Goal: Task Accomplishment & Management: Use online tool/utility

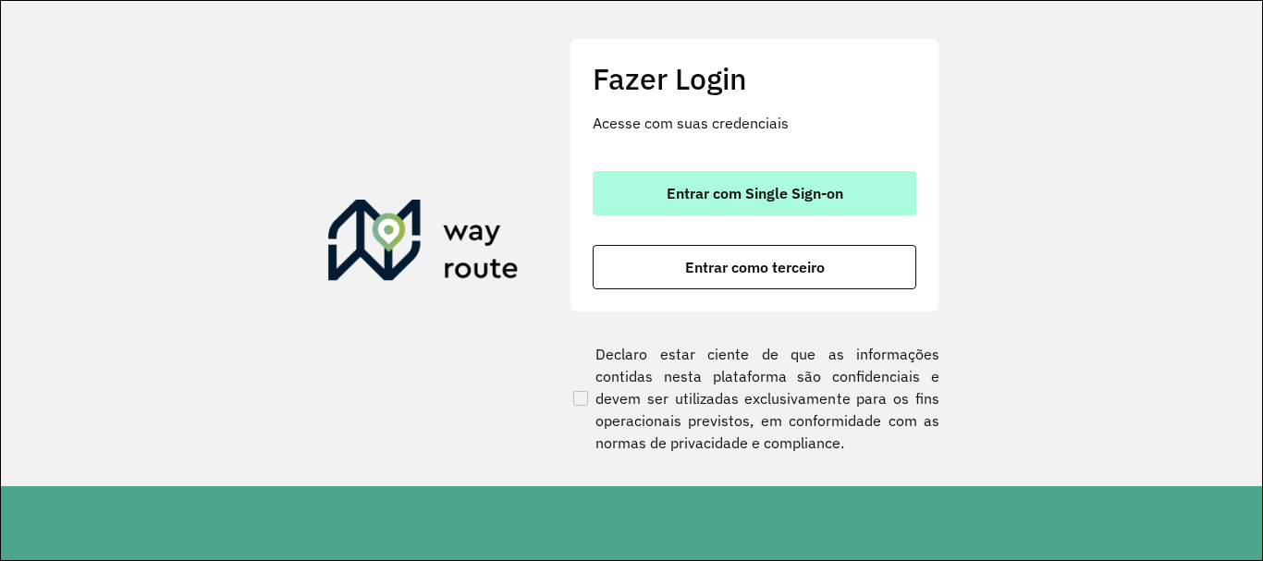
click at [692, 204] on button "Entrar com Single Sign-on" at bounding box center [753, 193] width 323 height 44
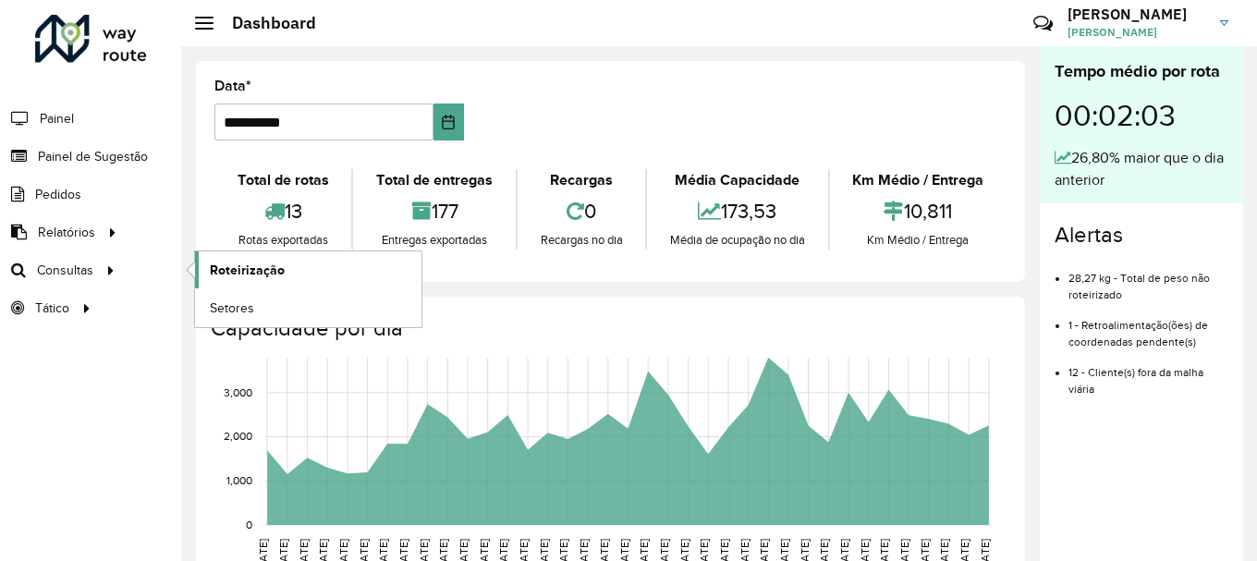
click at [215, 273] on span "Roteirização" at bounding box center [247, 270] width 75 height 19
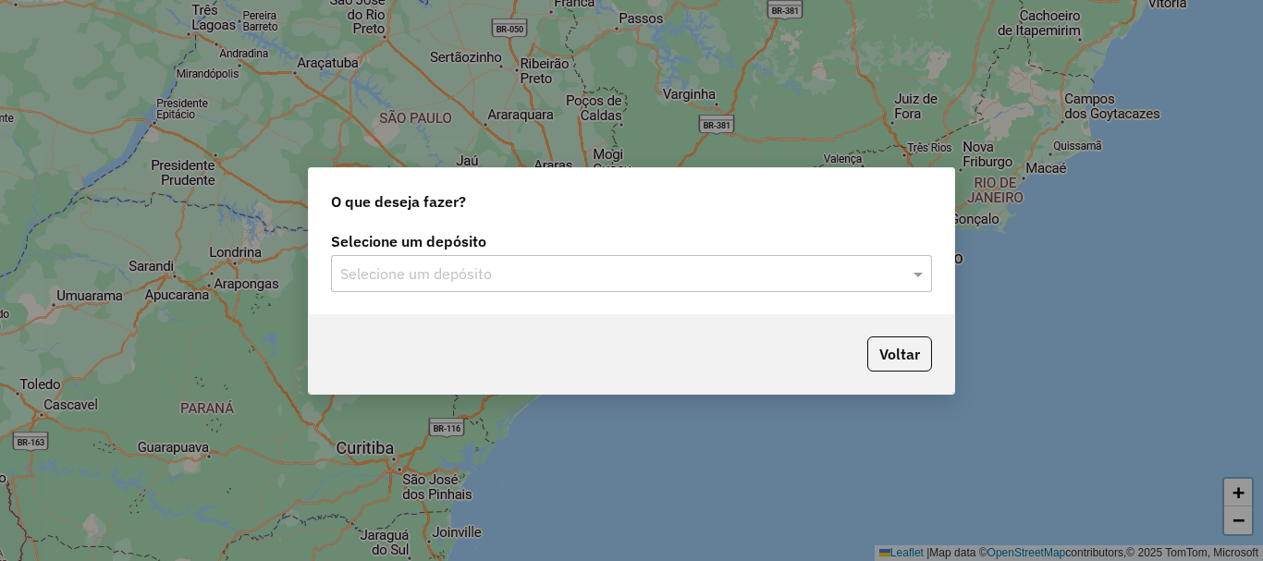
click at [689, 285] on div "Selecione um depósito" at bounding box center [631, 273] width 601 height 37
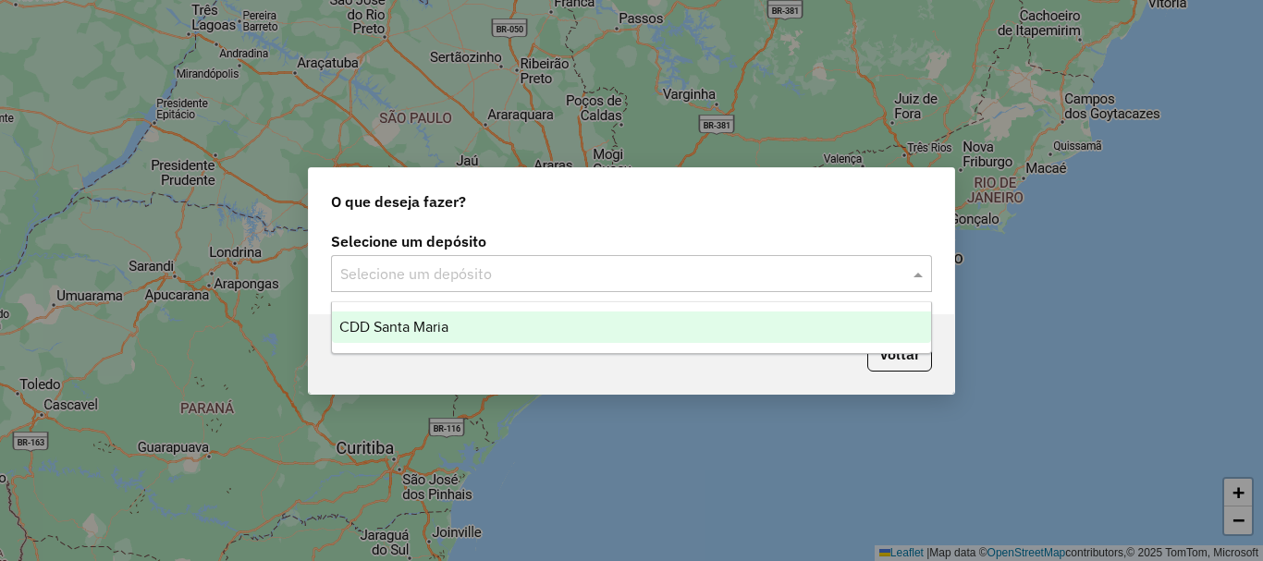
click at [461, 333] on div "CDD Santa Maria" at bounding box center [631, 326] width 599 height 31
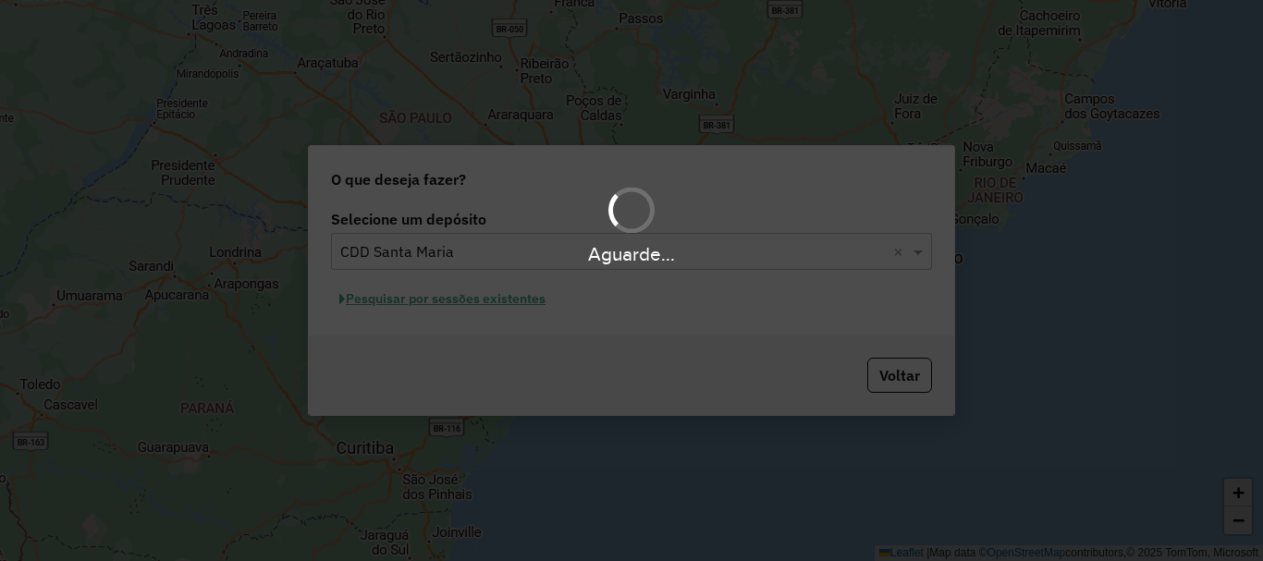
click at [464, 298] on div "Aguarde..." at bounding box center [631, 280] width 1263 height 561
click at [500, 305] on div "Aguarde..." at bounding box center [631, 280] width 1263 height 561
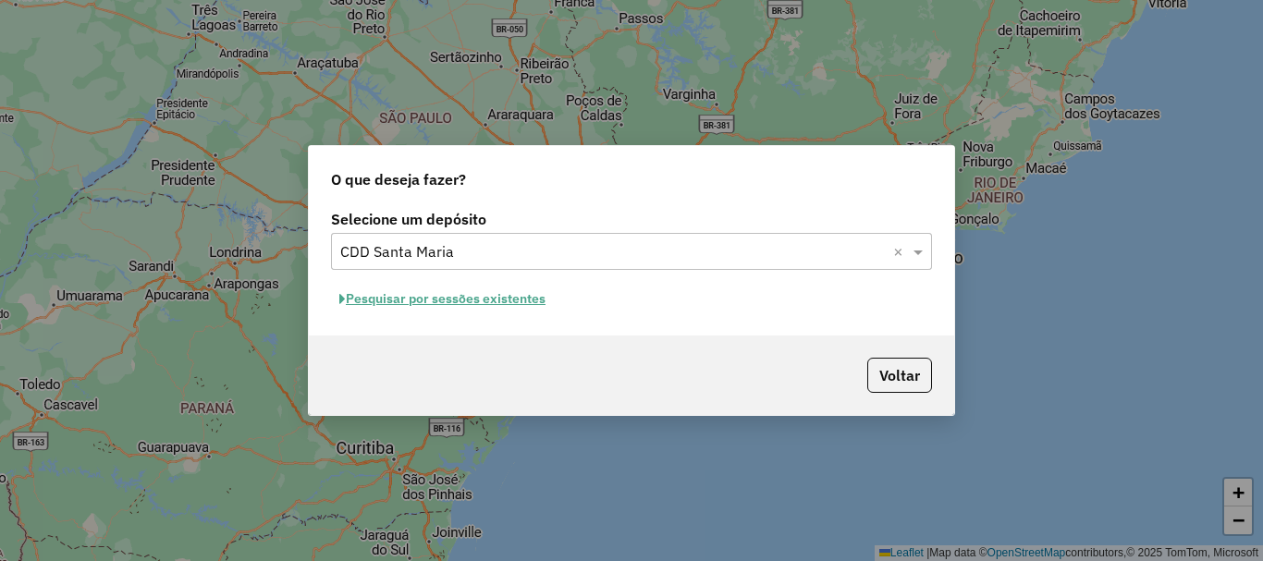
click at [486, 304] on button "Pesquisar por sessões existentes" at bounding box center [442, 299] width 223 height 29
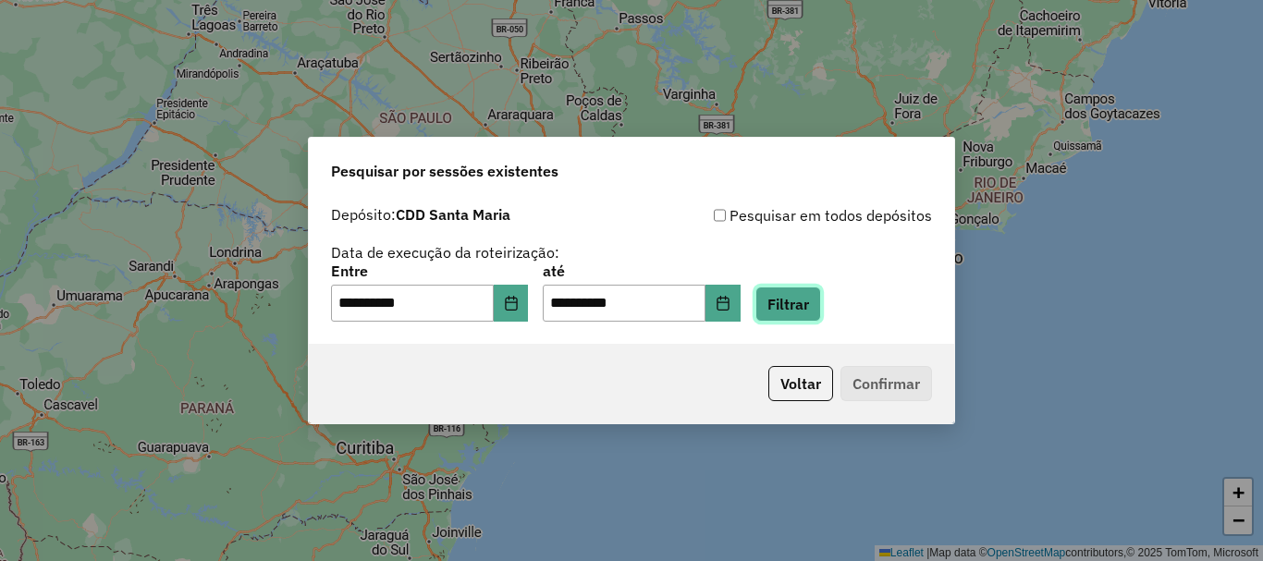
click at [818, 303] on button "Filtrar" at bounding box center [788, 304] width 66 height 35
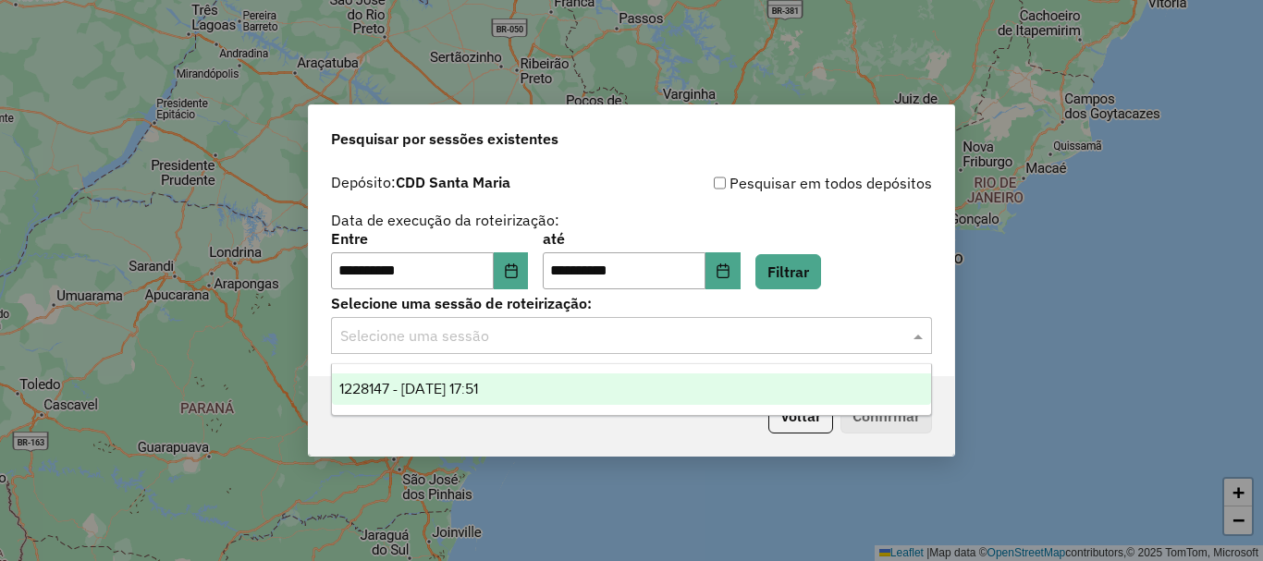
click at [495, 346] on input "text" at bounding box center [612, 336] width 545 height 22
click at [531, 390] on div "1228147 - 12/08/2025 17:51" at bounding box center [631, 388] width 599 height 31
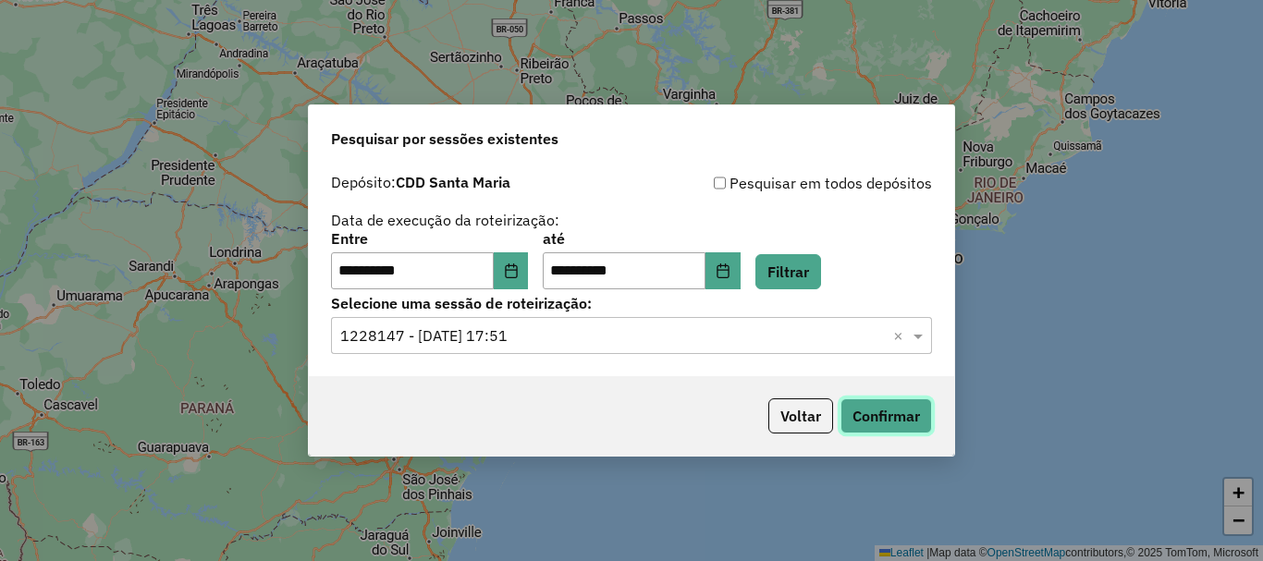
click at [891, 418] on button "Confirmar" at bounding box center [886, 415] width 92 height 35
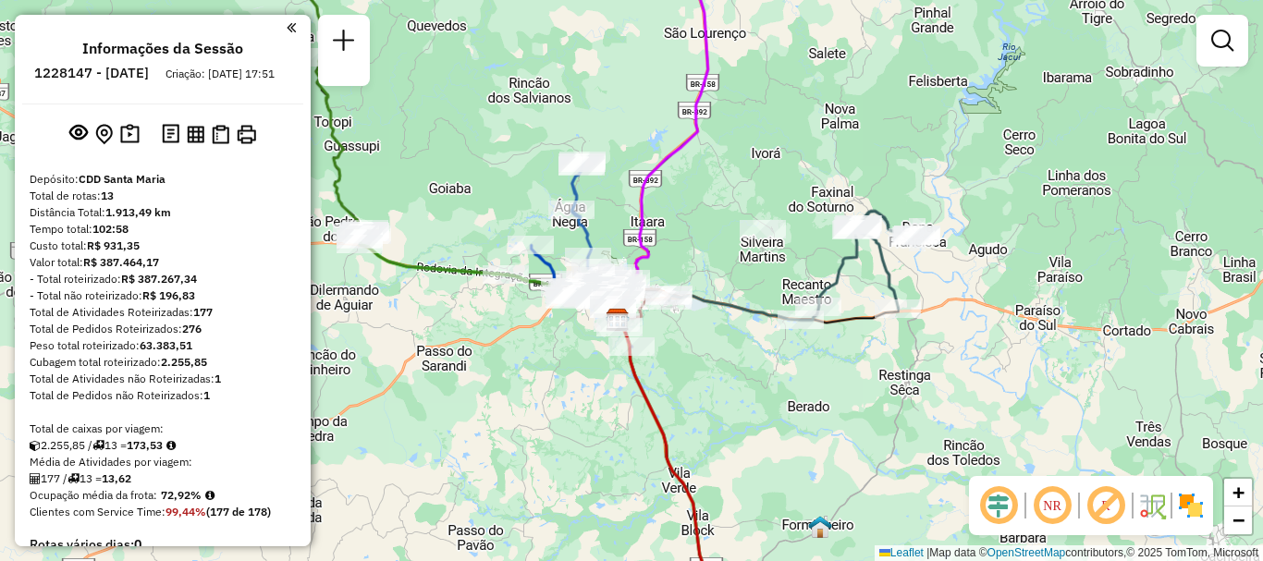
drag, startPoint x: 754, startPoint y: 266, endPoint x: 733, endPoint y: 282, distance: 26.4
click at [733, 282] on div "Janela de atendimento Grade de atendimento Capacidade Transportadoras Veículos …" at bounding box center [631, 280] width 1263 height 561
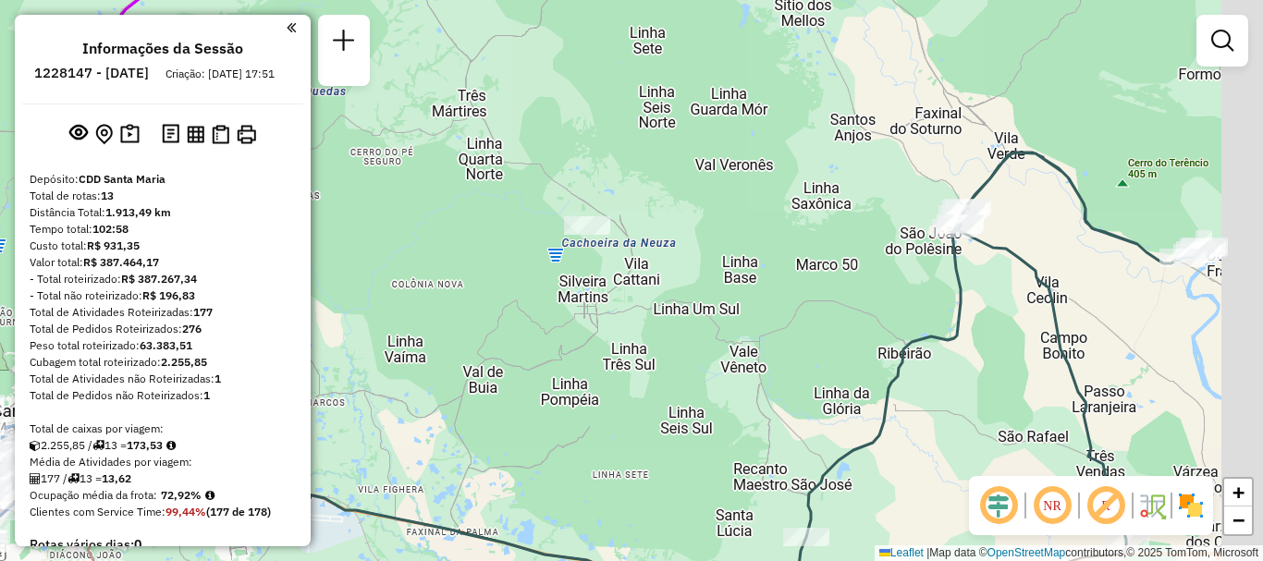
drag, startPoint x: 817, startPoint y: 284, endPoint x: 652, endPoint y: 306, distance: 166.9
click at [652, 306] on div "Janela de atendimento Grade de atendimento Capacidade Transportadoras Veículos …" at bounding box center [631, 280] width 1263 height 561
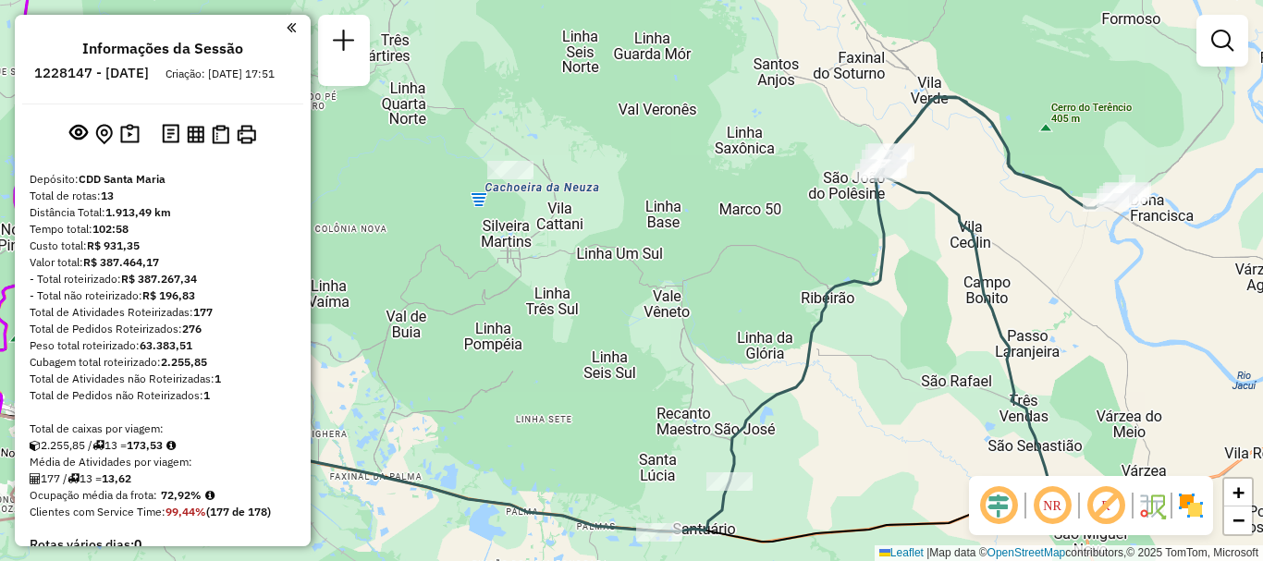
drag, startPoint x: 651, startPoint y: 362, endPoint x: 573, endPoint y: 307, distance: 95.4
click at [573, 307] on div "Janela de atendimento Grade de atendimento Capacidade Transportadoras Veículos …" at bounding box center [631, 280] width 1263 height 561
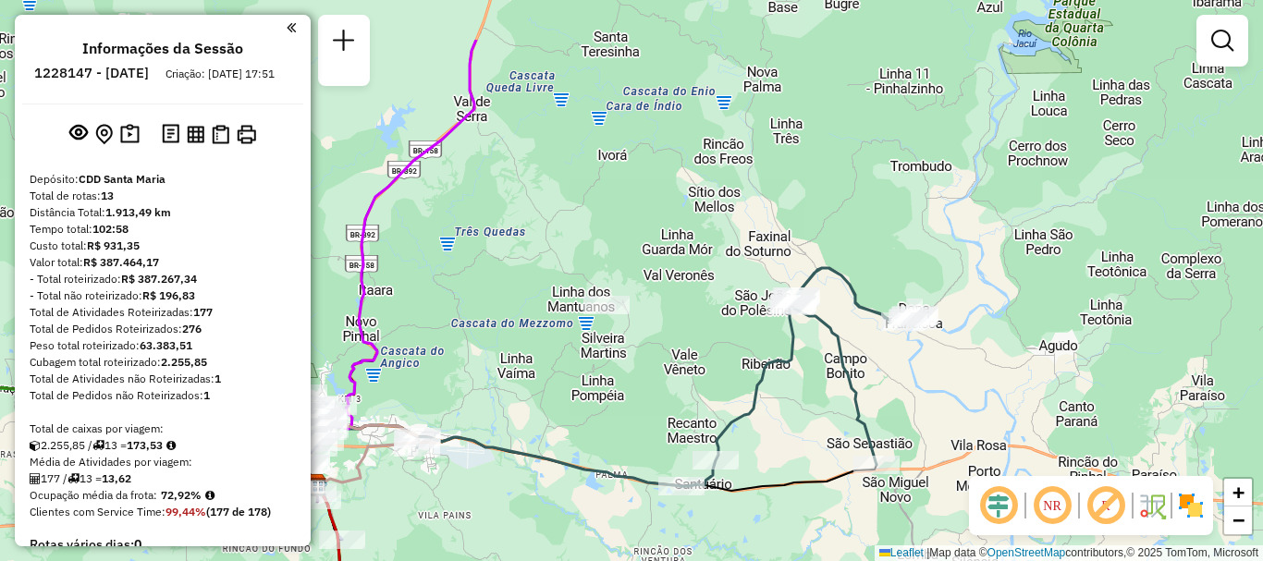
drag, startPoint x: 626, startPoint y: 196, endPoint x: 667, endPoint y: 292, distance: 104.7
click at [667, 292] on div "Janela de atendimento Grade de atendimento Capacidade Transportadoras Veículos …" at bounding box center [631, 280] width 1263 height 561
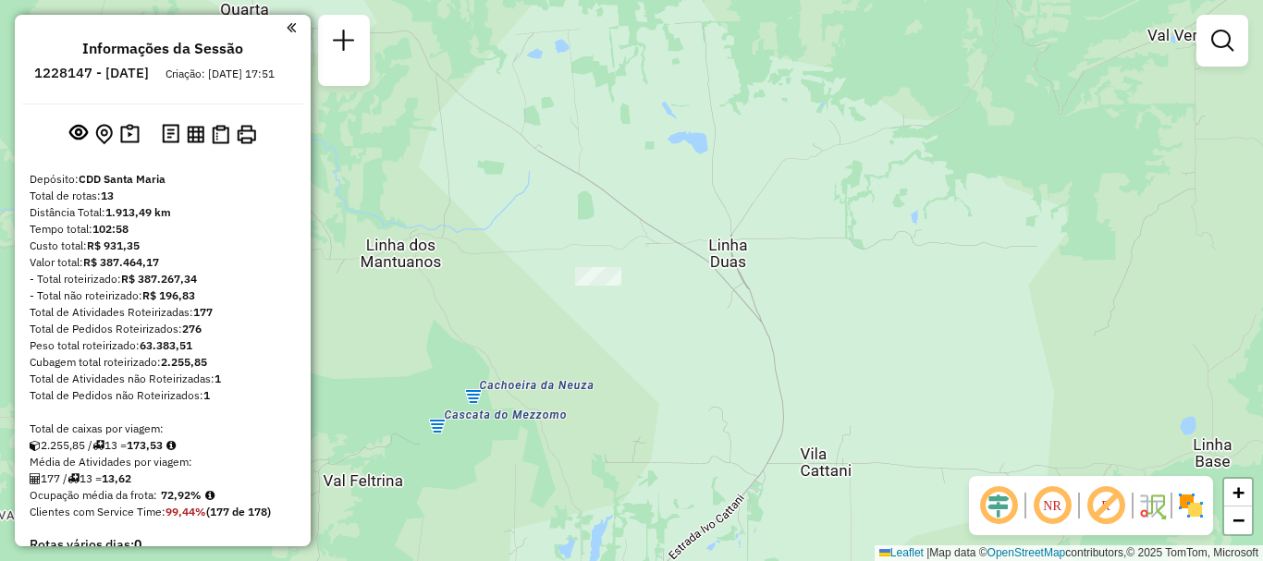
drag, startPoint x: 607, startPoint y: 312, endPoint x: 642, endPoint y: 276, distance: 50.3
click at [646, 278] on div "Janela de atendimento Grade de atendimento Capacidade Transportadoras Veículos …" at bounding box center [631, 280] width 1263 height 561
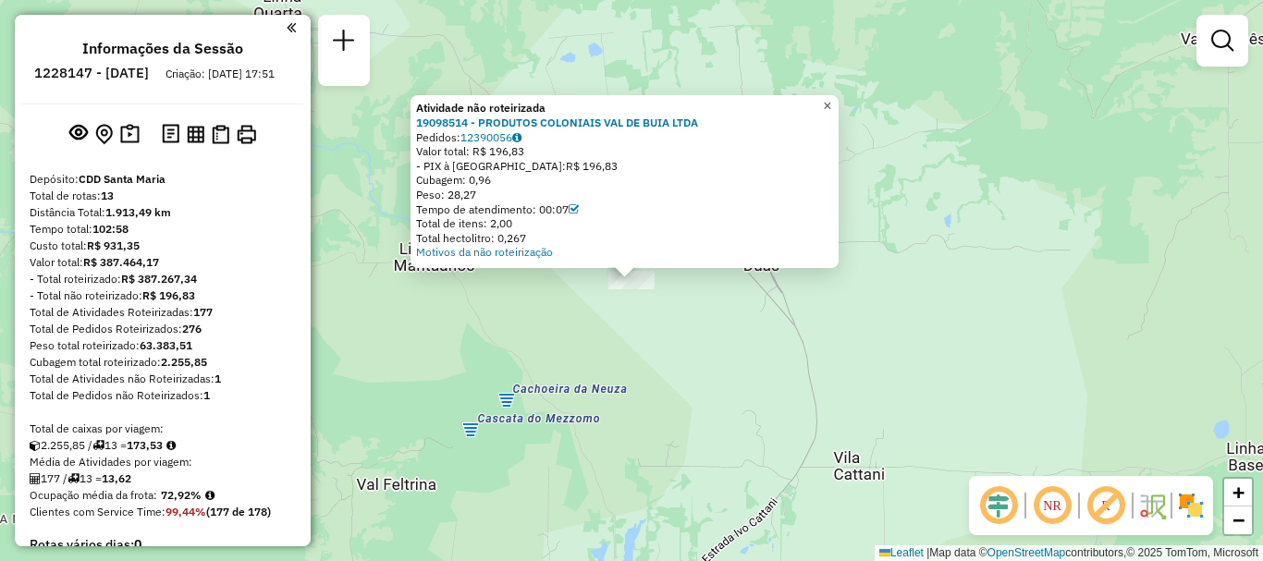
click at [831, 98] on span "×" at bounding box center [827, 106] width 8 height 16
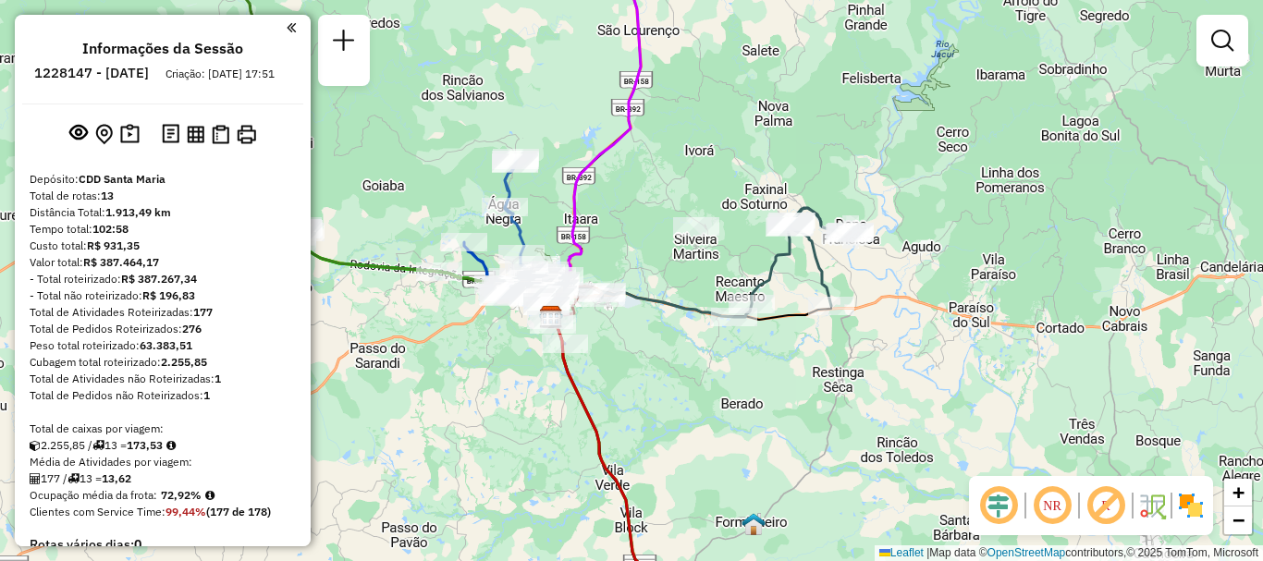
drag, startPoint x: 1053, startPoint y: 297, endPoint x: 811, endPoint y: 336, distance: 245.3
click at [811, 336] on div "Rota 5 - Placa RDZ6B99 19010079 - 4 Janela de atendimento Grade de atendimento …" at bounding box center [631, 280] width 1263 height 561
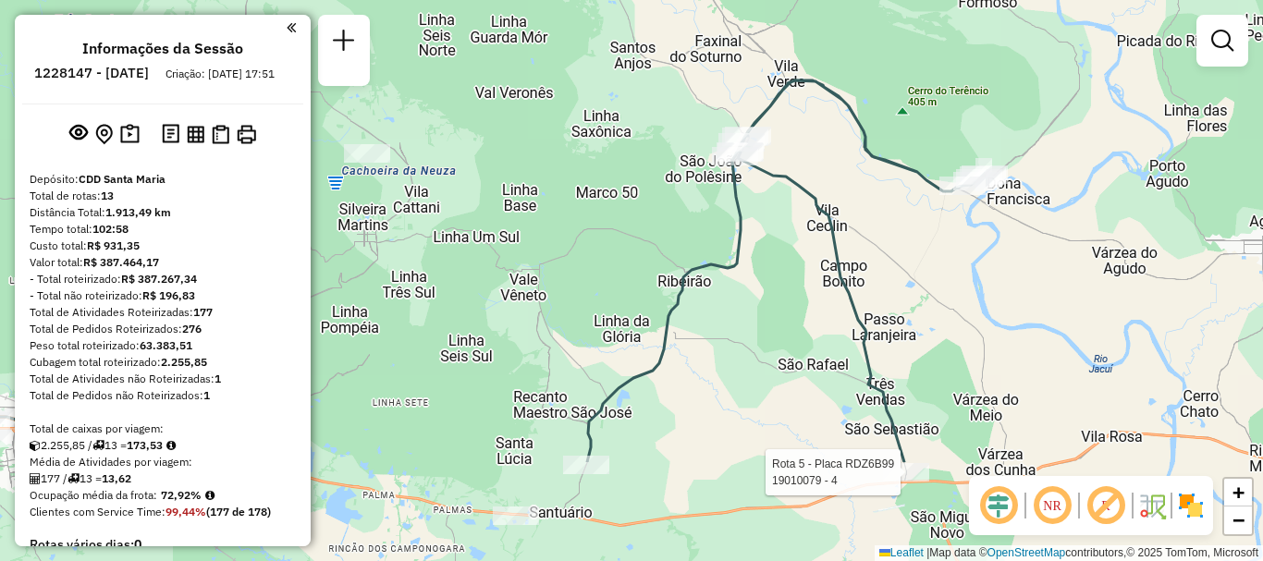
drag, startPoint x: 604, startPoint y: 370, endPoint x: 728, endPoint y: 215, distance: 197.9
click at [728, 215] on icon at bounding box center [490, 271] width 987 height 382
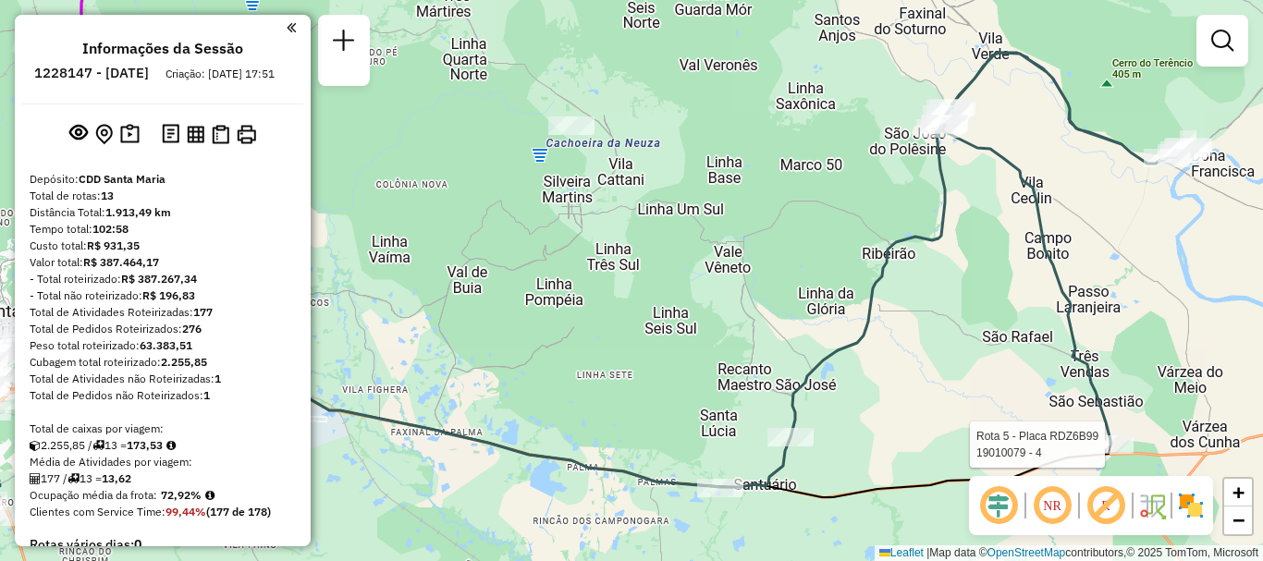
drag, startPoint x: 538, startPoint y: 358, endPoint x: 742, endPoint y: 330, distance: 206.1
click at [742, 330] on div "Rota 5 - Placa RDZ6B99 19010079 - 4 Janela de atendimento Grade de atendimento …" at bounding box center [631, 280] width 1263 height 561
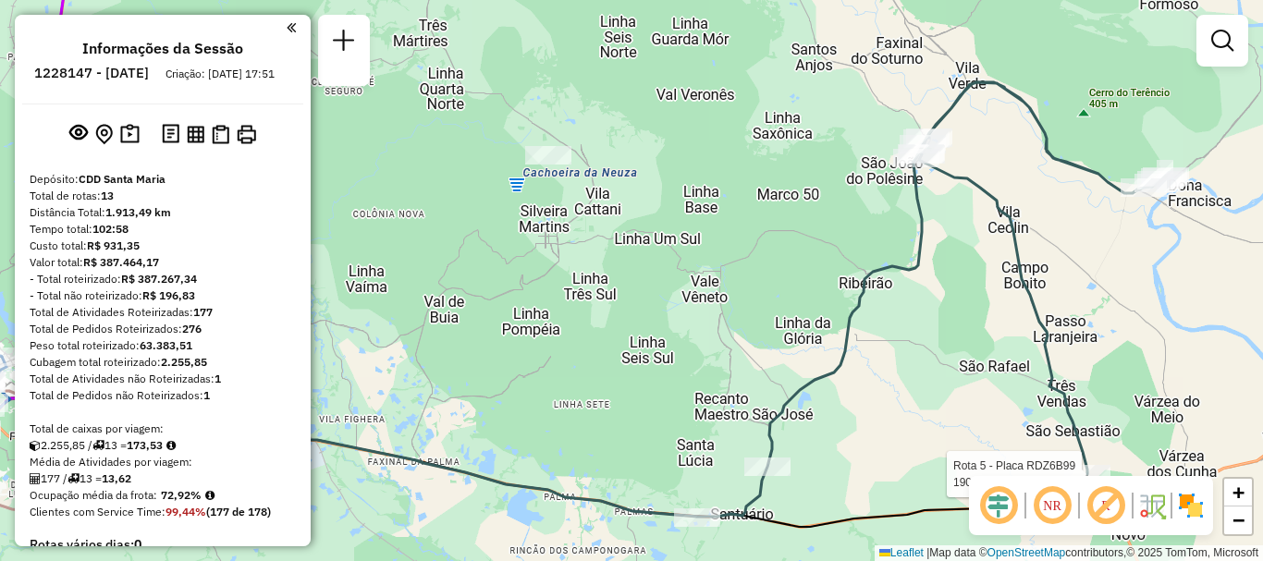
drag, startPoint x: 759, startPoint y: 182, endPoint x: 665, endPoint y: 299, distance: 149.8
click at [665, 299] on div "Rota 5 - Placa RDZ6B99 19010079 - 4 Janela de atendimento Grade de atendimento …" at bounding box center [631, 280] width 1263 height 561
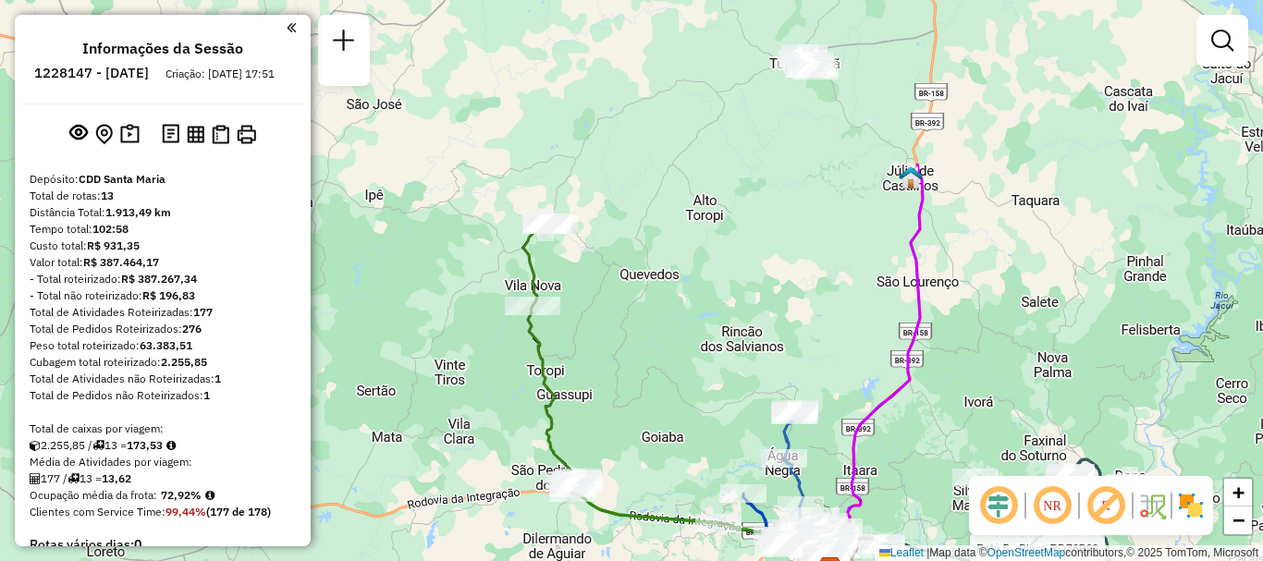
drag, startPoint x: 507, startPoint y: 233, endPoint x: 856, endPoint y: 453, distance: 412.1
click at [856, 453] on icon at bounding box center [873, 366] width 98 height 405
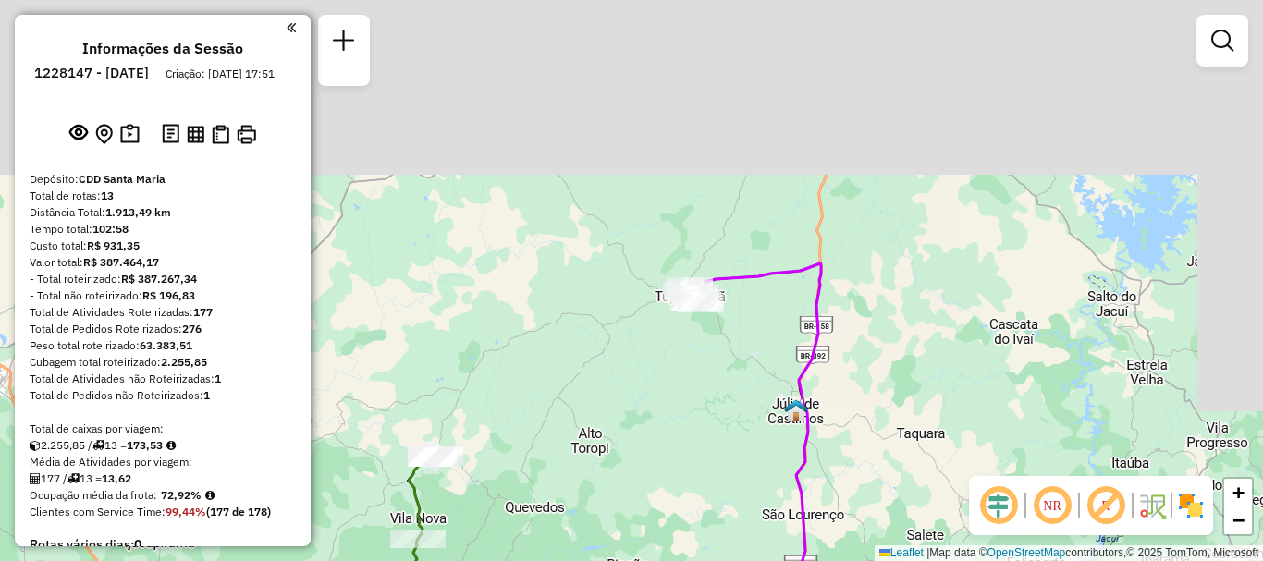
drag, startPoint x: 876, startPoint y: 165, endPoint x: 796, endPoint y: 18, distance: 167.5
click at [796, 18] on div "Rota 5 - Placa RDZ6B99 19010079 - 4 Janela de atendimento Grade de atendimento …" at bounding box center [631, 280] width 1263 height 561
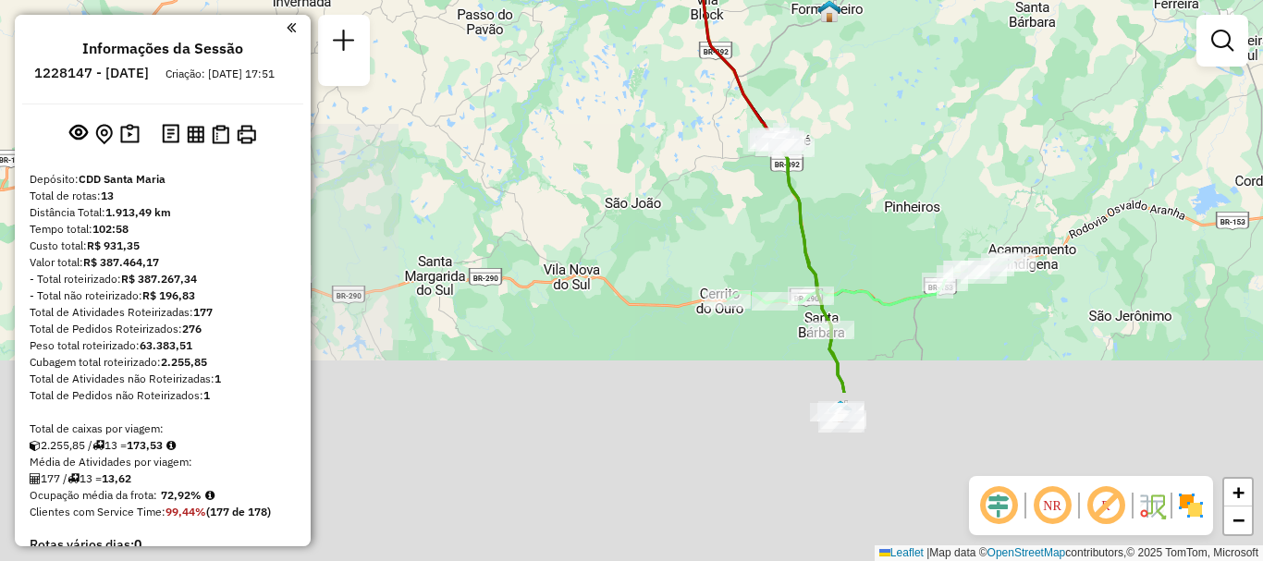
drag, startPoint x: 751, startPoint y: 362, endPoint x: 644, endPoint y: 138, distance: 248.9
click at [644, 138] on div "Rota 5 - Placa RDZ6B99 19010079 - 4 Rota 10 - Placa RUZ1J38 19000194 - ABRELINO…" at bounding box center [631, 280] width 1263 height 561
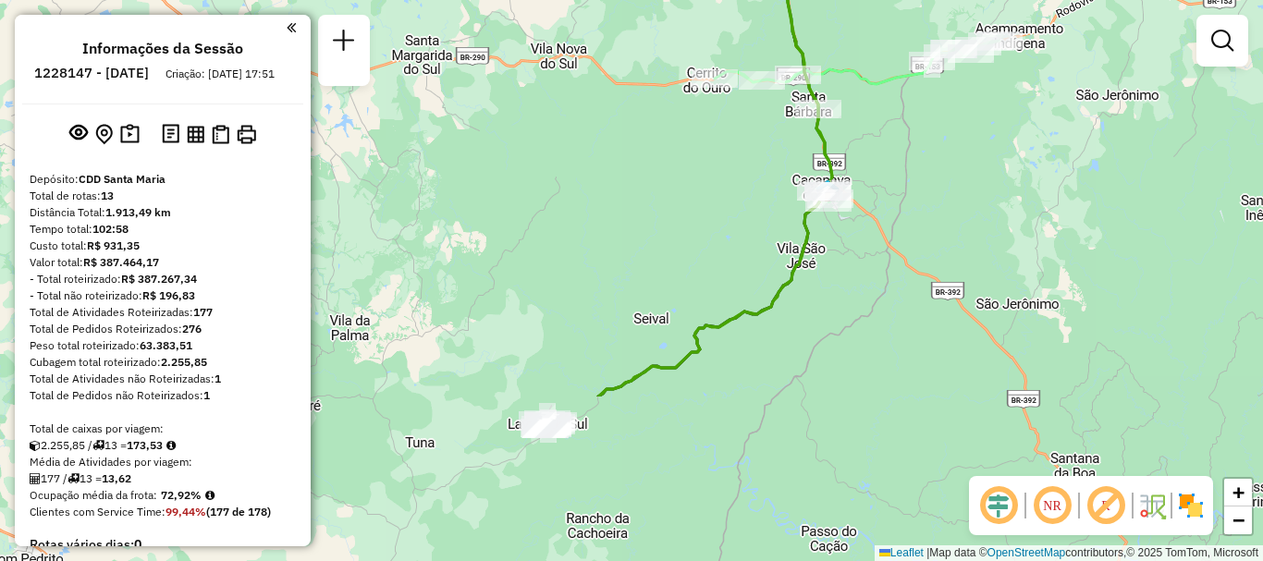
drag, startPoint x: 679, startPoint y: 309, endPoint x: 671, endPoint y: 104, distance: 205.4
click at [671, 104] on div "Rota 5 - Placa RDZ6B99 19010079 - 4 Rota 10 - Placa RUZ1J38 19000194 - ABRELINO…" at bounding box center [631, 280] width 1263 height 561
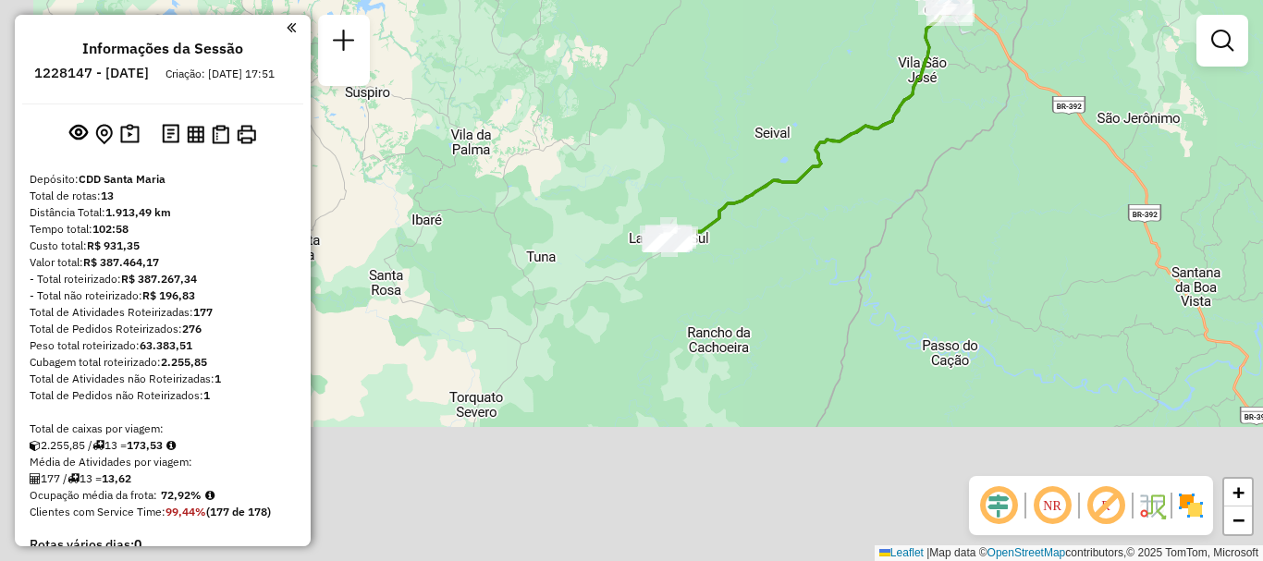
drag, startPoint x: 574, startPoint y: 369, endPoint x: 695, endPoint y: 183, distance: 221.8
click at [695, 183] on div "Rota 5 - Placa RDZ6B99 19010079 - 4 Rota 10 - Placa RUZ1J38 19000194 - ABRELINO…" at bounding box center [631, 280] width 1263 height 561
